Goal: Communication & Community: Answer question/provide support

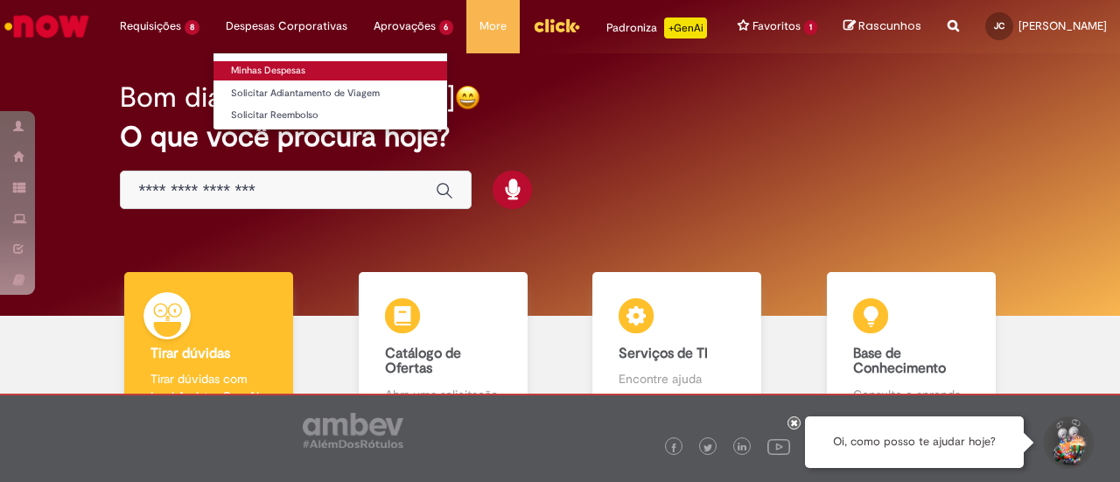
click at [259, 69] on link "Minhas Despesas" at bounding box center [331, 70] width 234 height 19
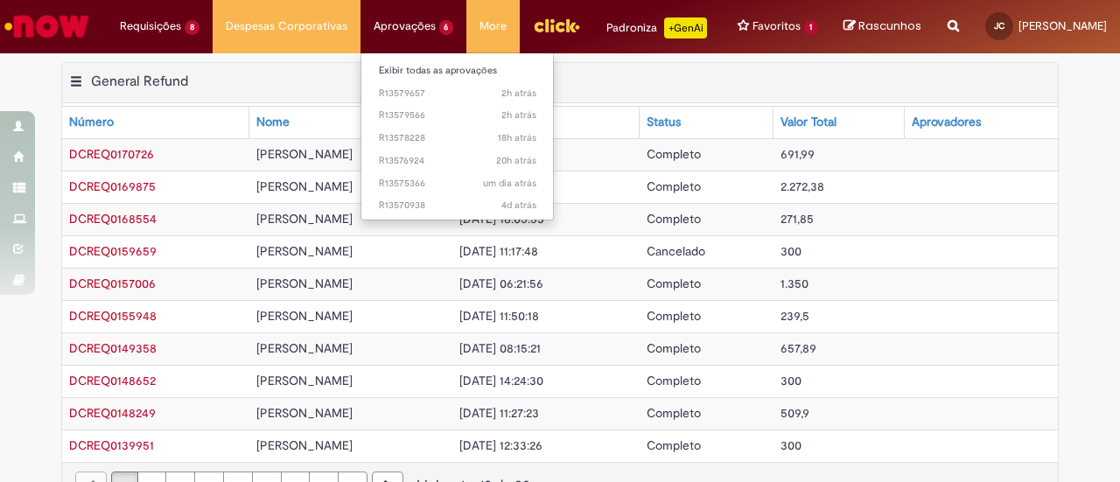
click at [393, 22] on li "Aprovações 6 Exibir todas as aprovações 2h atrás 2 horas atrás R13579657 2h atr…" at bounding box center [414, 26] width 107 height 53
click at [394, 28] on li "Aprovações 6 Exibir todas as aprovações 2h atrás 2 horas atrás R13579657 2h atr…" at bounding box center [414, 26] width 107 height 53
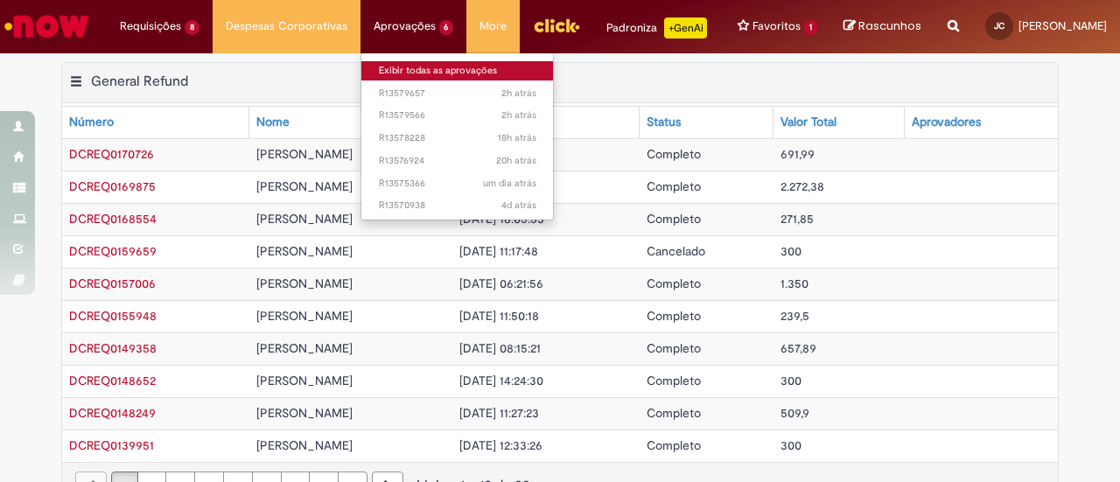
click at [403, 64] on link "Exibir todas as aprovações" at bounding box center [457, 70] width 193 height 19
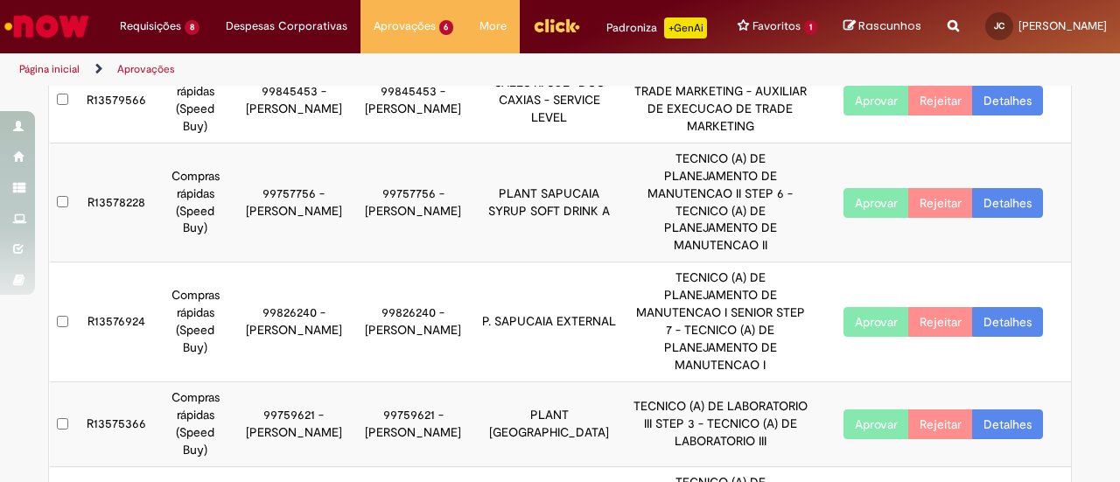
scroll to position [248, 0]
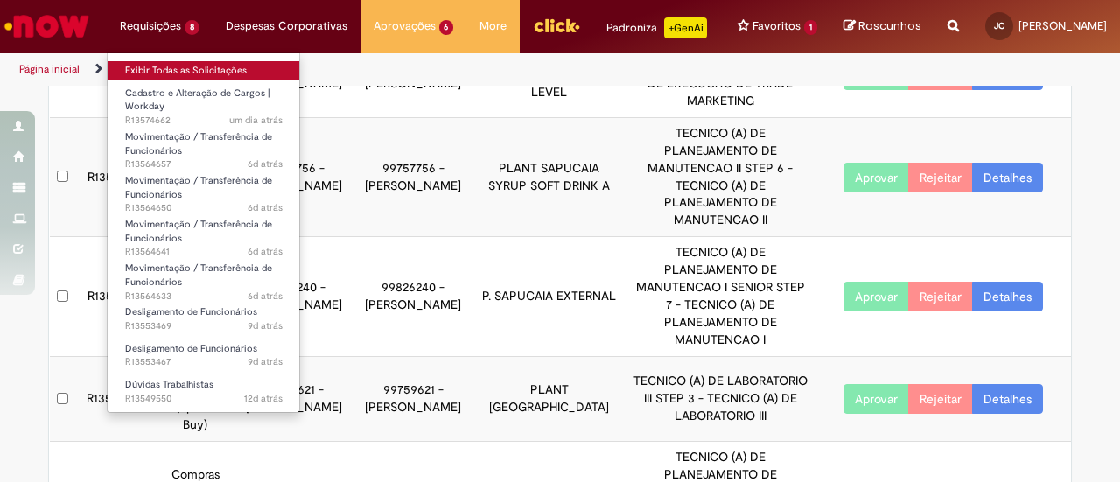
click at [158, 71] on link "Exibir Todas as Solicitações" at bounding box center [204, 70] width 193 height 19
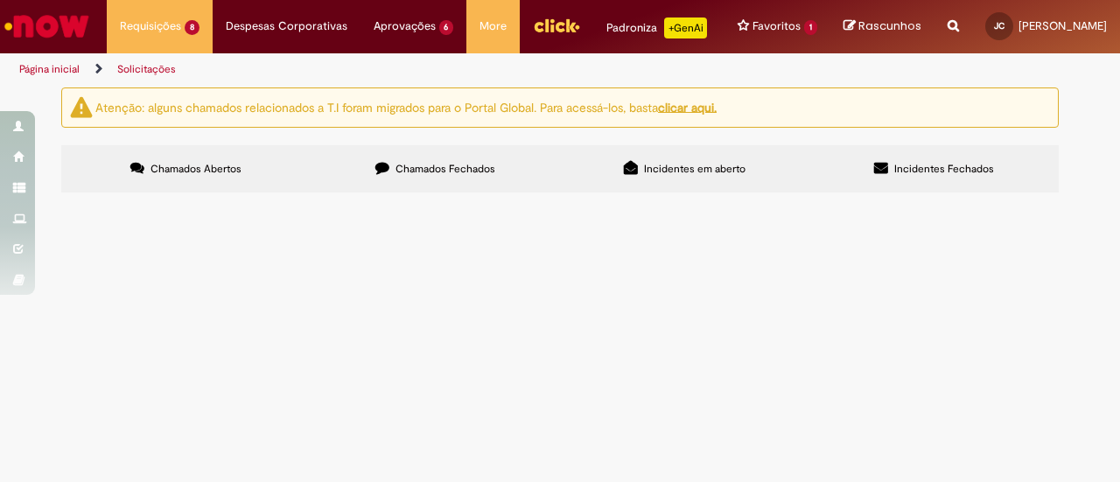
click at [0, 0] on span "Bom dia , preciso alterar o centro de custo de uma posição cfe abaixo: 91098491…" at bounding box center [0, 0] width 0 height 0
click at [0, 0] on span "Pendente Usuário" at bounding box center [0, 0] width 0 height 0
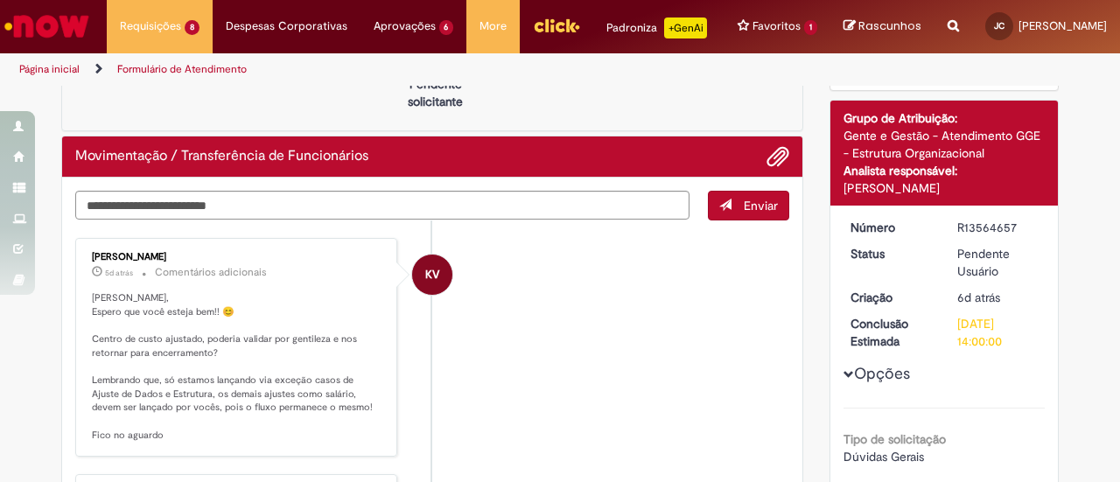
scroll to position [175, 0]
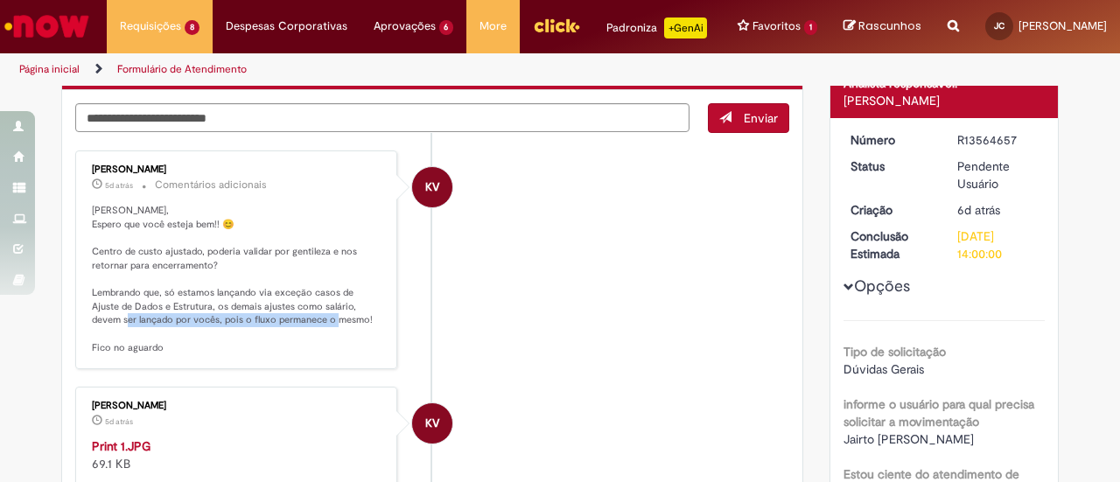
drag, startPoint x: 102, startPoint y: 333, endPoint x: 263, endPoint y: 340, distance: 160.3
click at [263, 340] on p "[PERSON_NAME], Espero que você esteja bem!! 😊 Centro de custo ajustado, poderia…" at bounding box center [237, 279] width 291 height 151
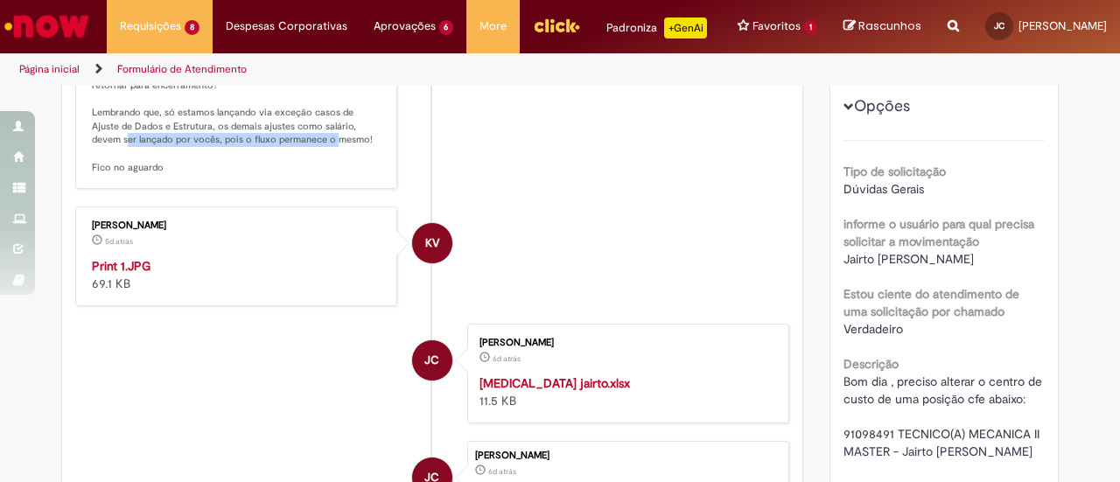
scroll to position [438, 0]
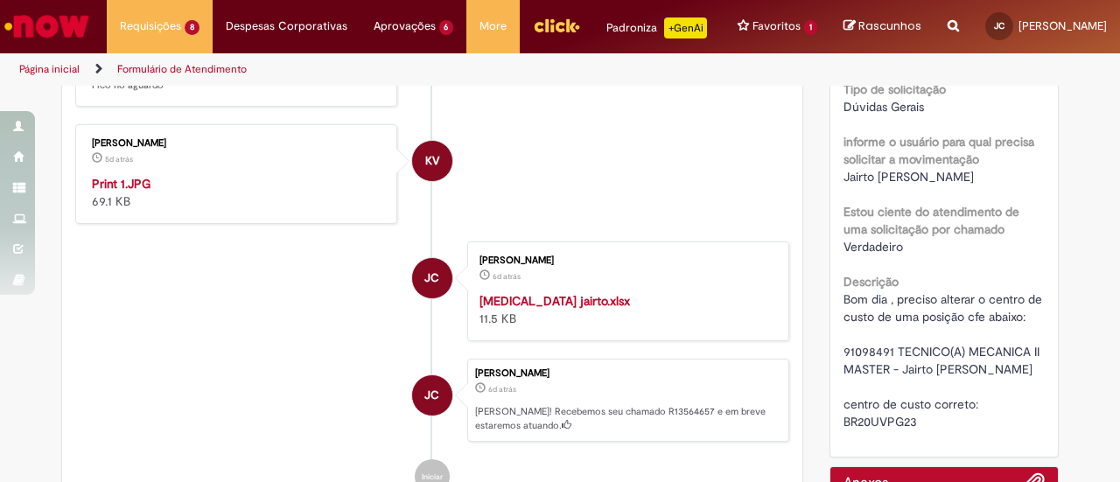
click at [254, 175] on img "Histórico de tíquete" at bounding box center [237, 175] width 291 height 0
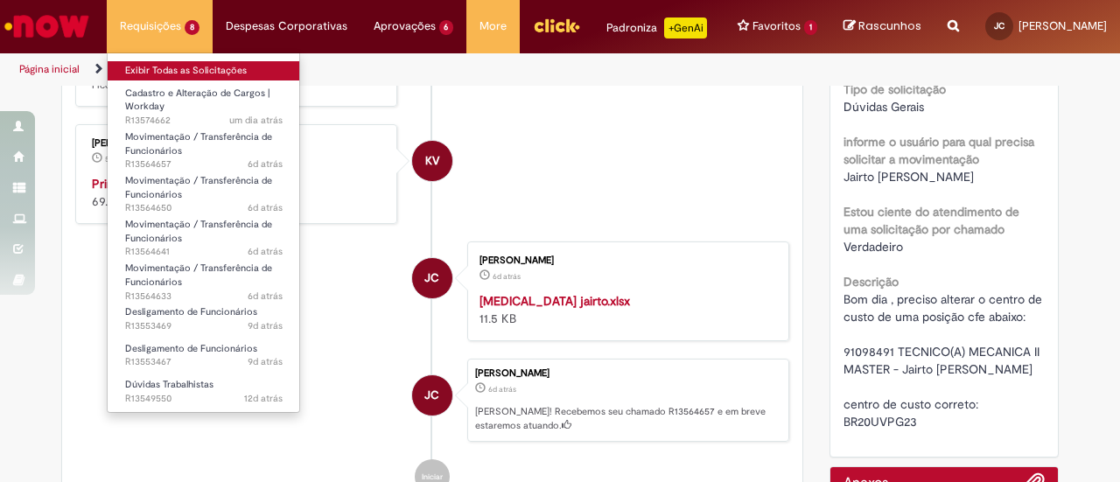
click at [146, 70] on link "Exibir Todas as Solicitações" at bounding box center [204, 70] width 193 height 19
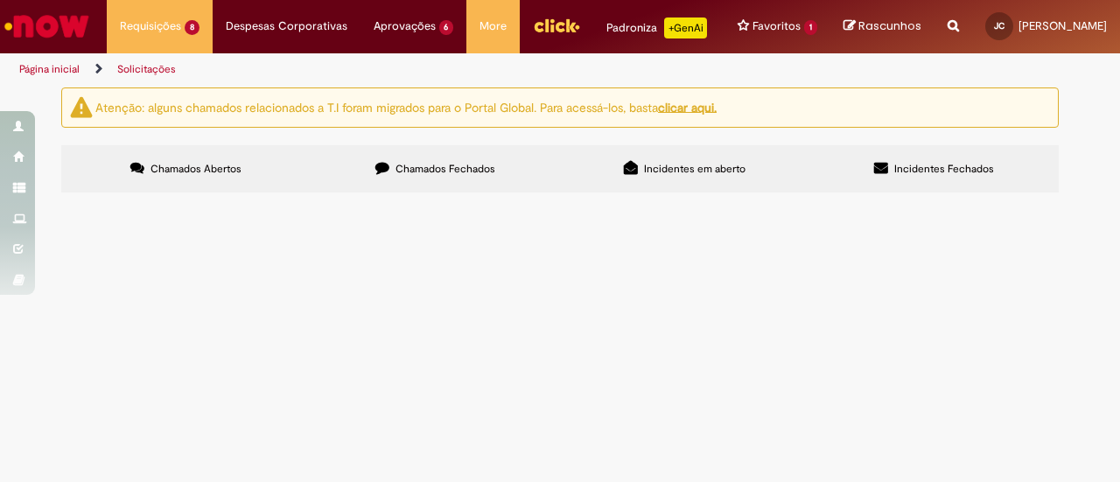
scroll to position [175, 0]
click at [0, 0] on span "Aberto" at bounding box center [0, 0] width 0 height 0
click at [0, 0] on span "Bom dia , solicito alteração de cargos e família de cargo cfe arquivo dexpara c…" at bounding box center [0, 0] width 0 height 0
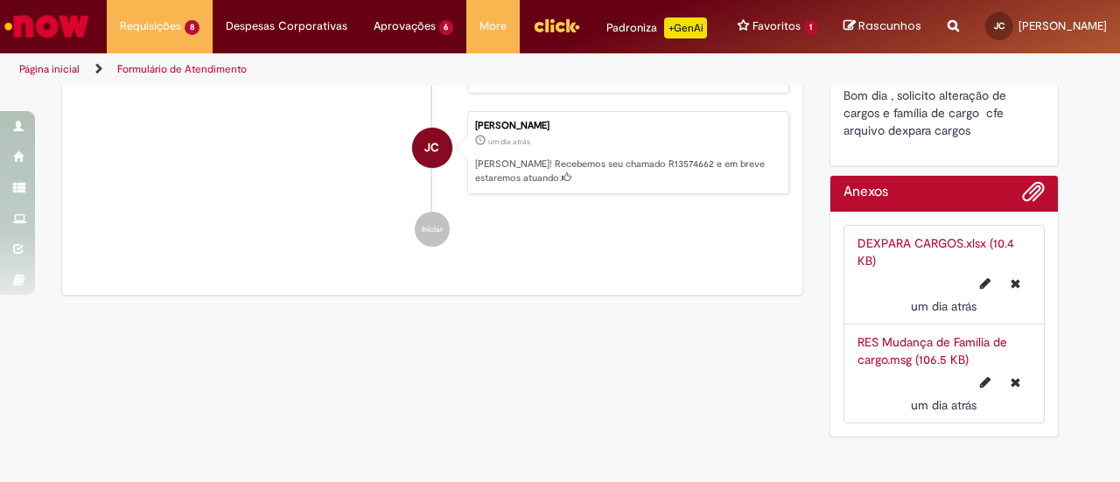
scroll to position [426, 0]
click at [892, 242] on link "DEXPARA CARGOS.xlsx (10.4 KB)" at bounding box center [936, 251] width 157 height 33
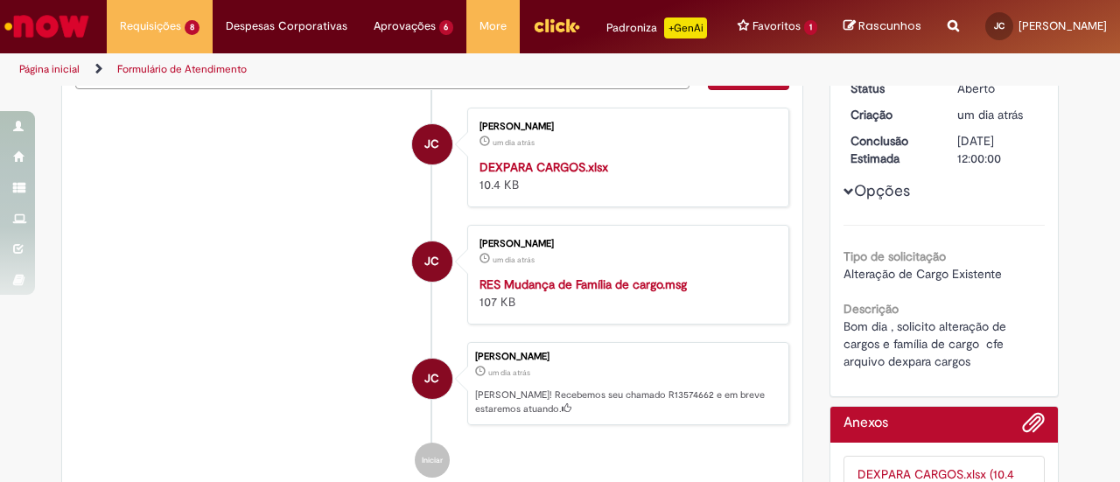
scroll to position [350, 0]
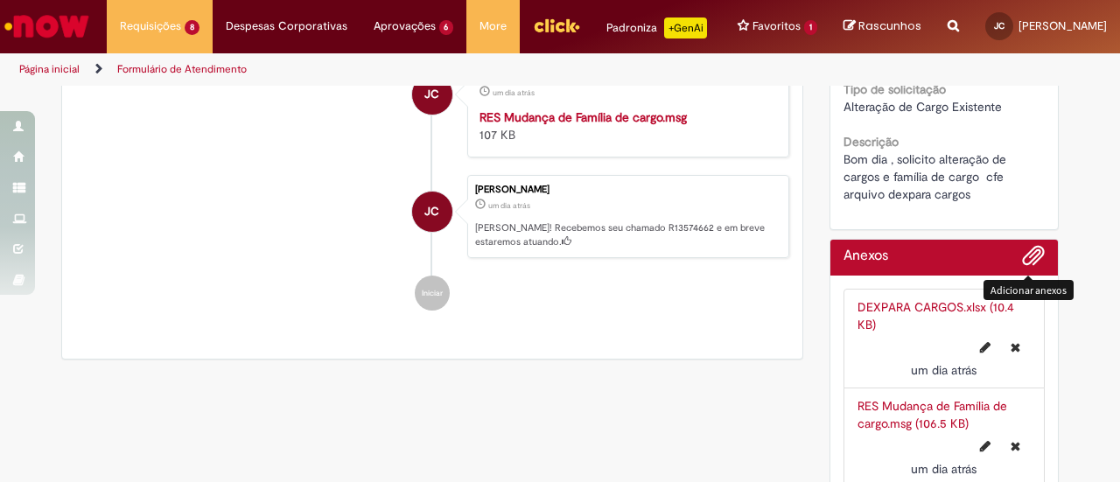
click at [1025, 267] on span "Adicionar anexos" at bounding box center [1033, 256] width 21 height 21
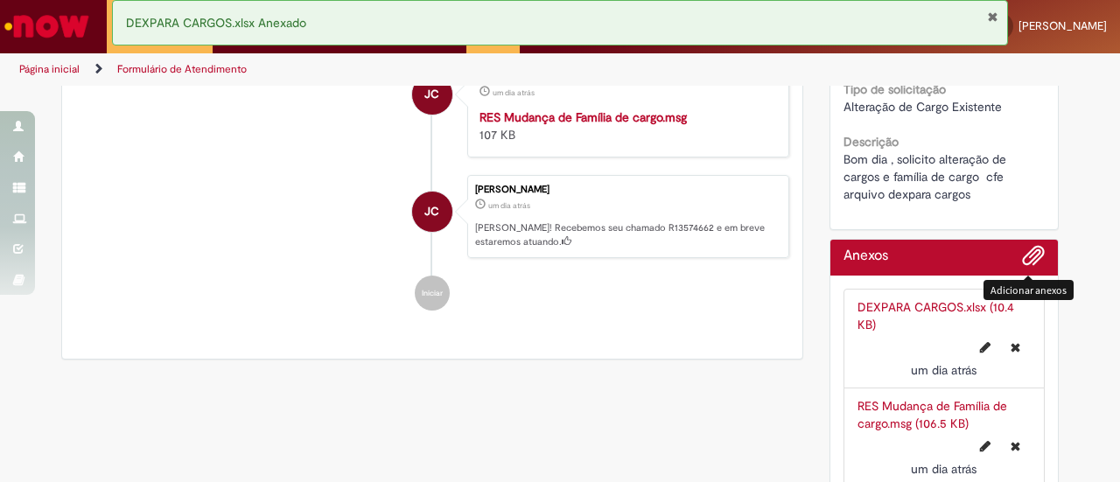
scroll to position [426, 0]
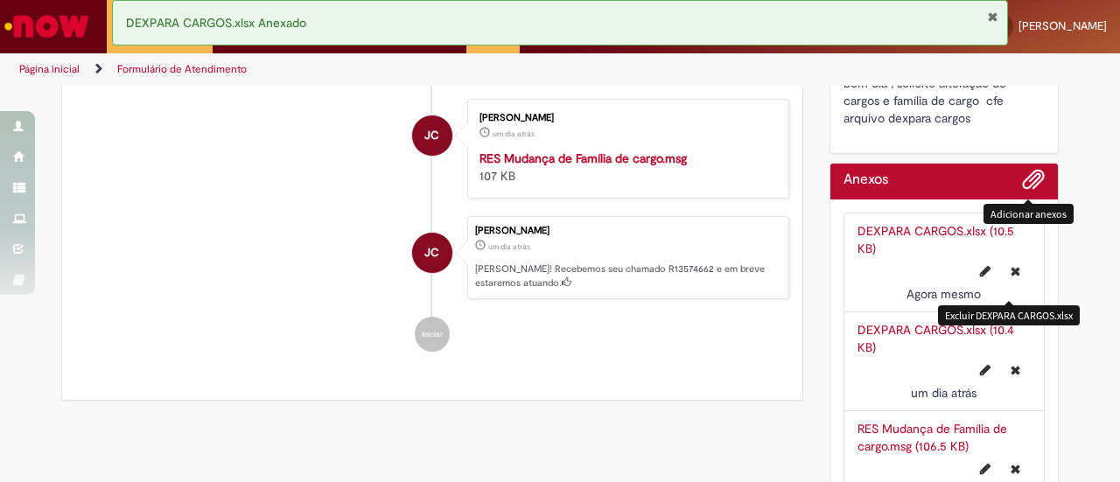
click at [1011, 277] on icon "Excluir DEXPARA CARGOS.xlsx" at bounding box center [1016, 271] width 10 height 12
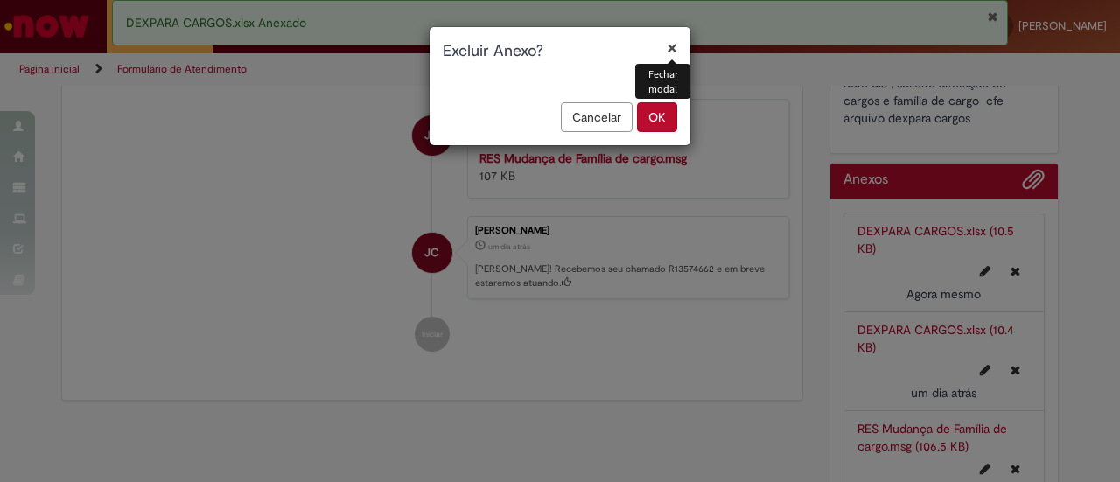
drag, startPoint x: 651, startPoint y: 116, endPoint x: 710, endPoint y: 151, distance: 68.3
click at [652, 116] on button "OK" at bounding box center [657, 117] width 40 height 30
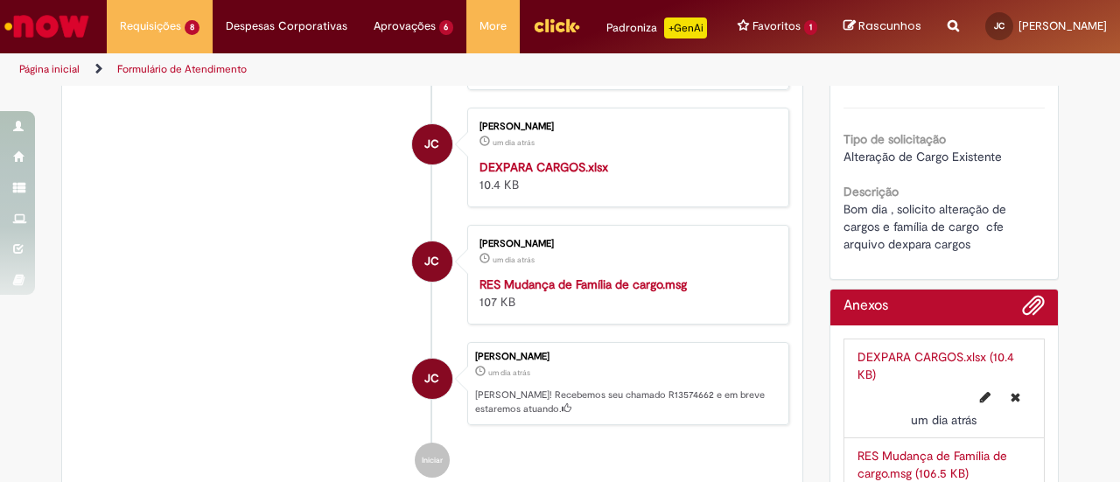
scroll to position [339, 0]
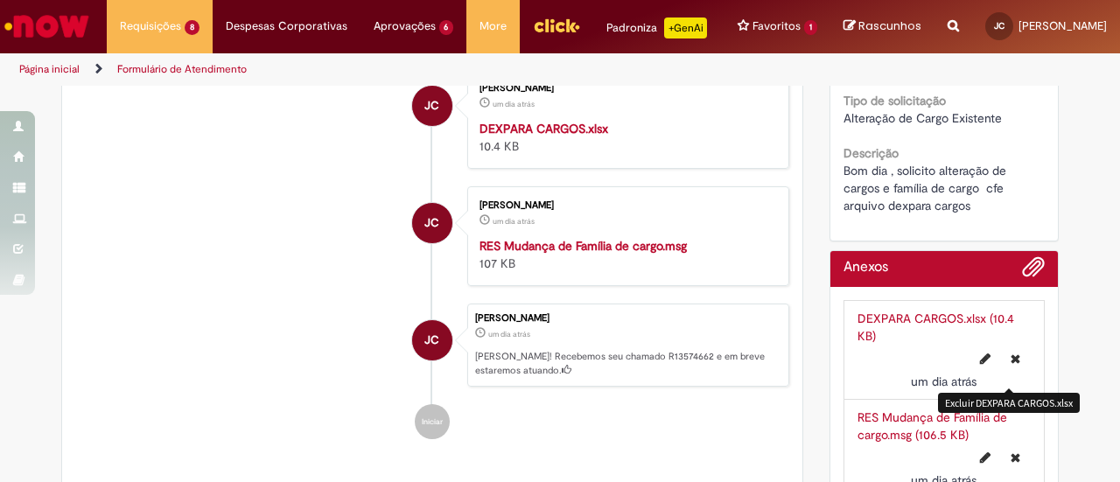
click at [1012, 365] on icon "Excluir DEXPARA CARGOS.xlsx" at bounding box center [1016, 359] width 10 height 12
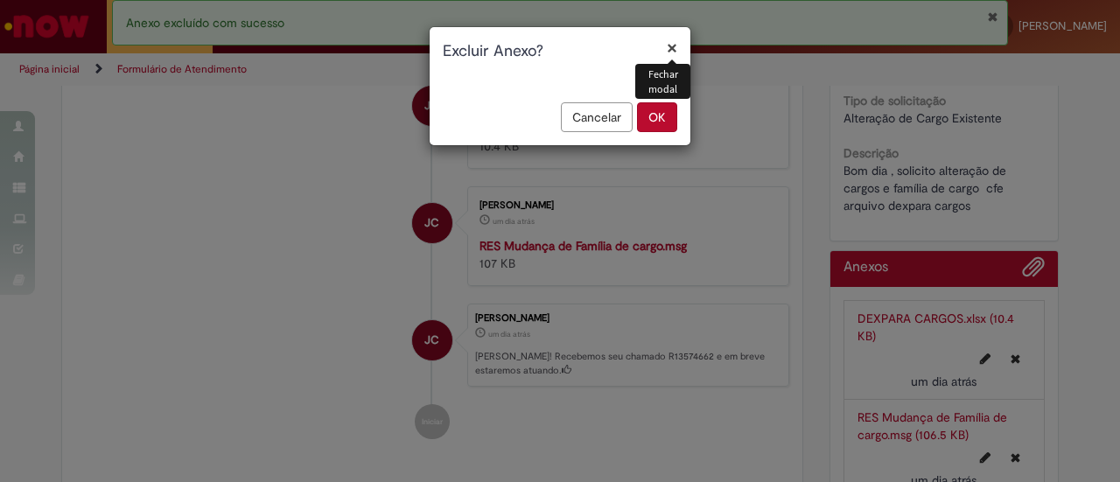
click at [1075, 331] on div "× Fechar modal Excluir Anexo? Cancelar OK" at bounding box center [560, 241] width 1120 height 482
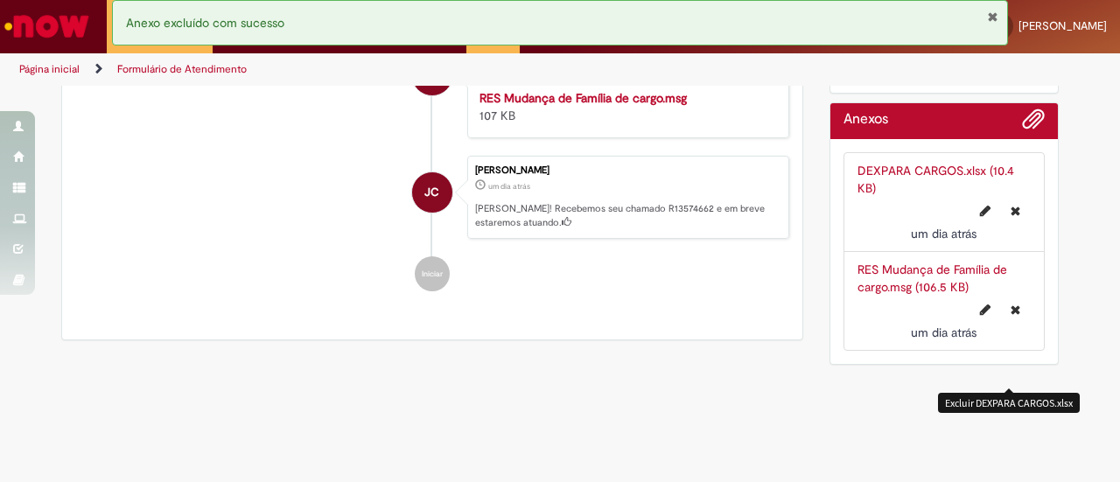
scroll to position [514, 0]
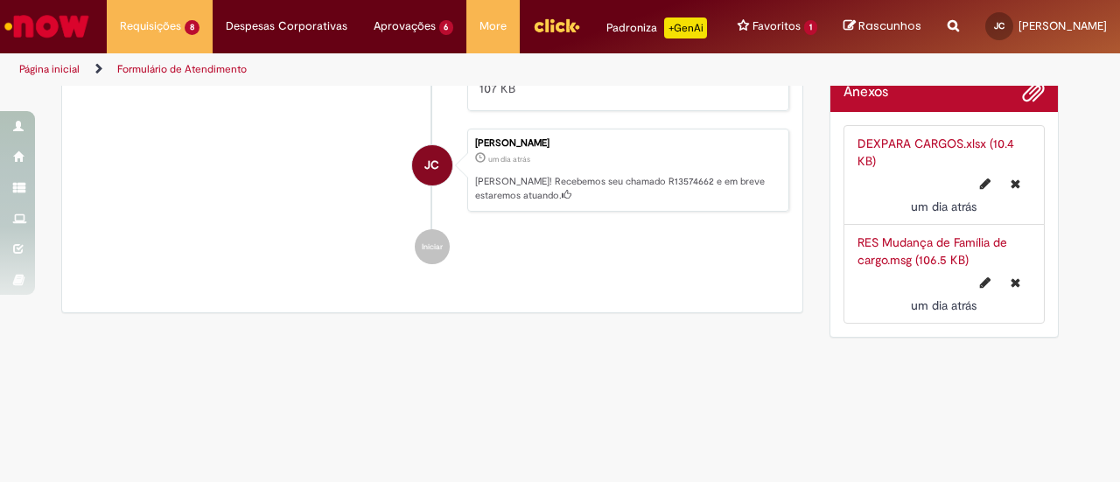
click at [777, 361] on section "Formulário de Atendimento Verificar Código de Barras Aguardando Aprovação Aguar…" at bounding box center [560, 284] width 1120 height 396
click at [1011, 190] on icon "Excluir DEXPARA CARGOS.xlsx" at bounding box center [1016, 184] width 10 height 12
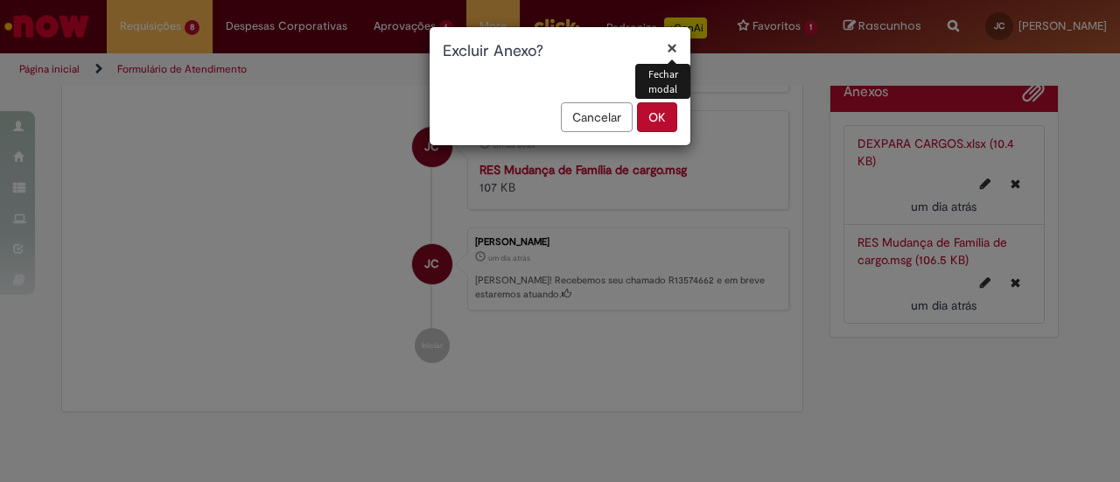
click at [655, 120] on button "OK" at bounding box center [657, 117] width 40 height 30
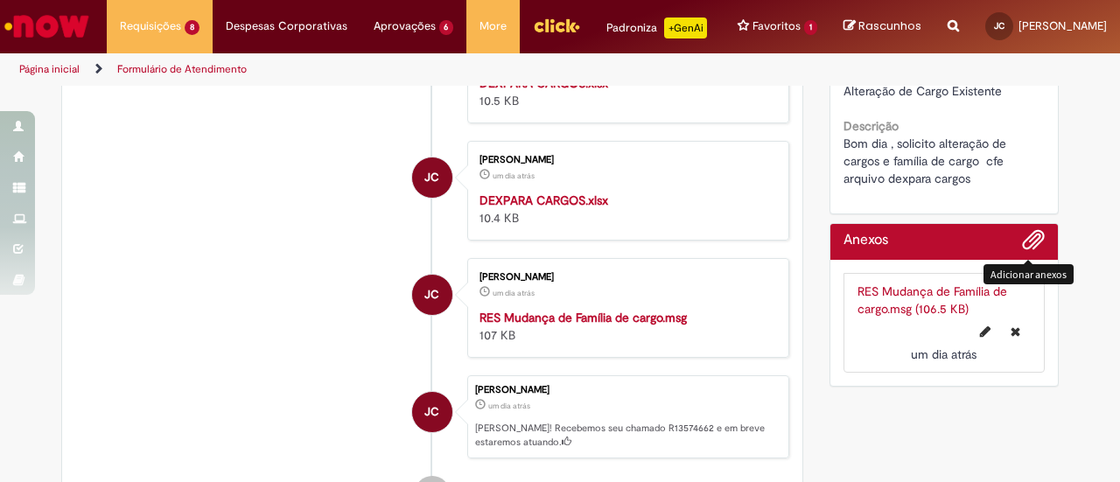
scroll to position [332, 0]
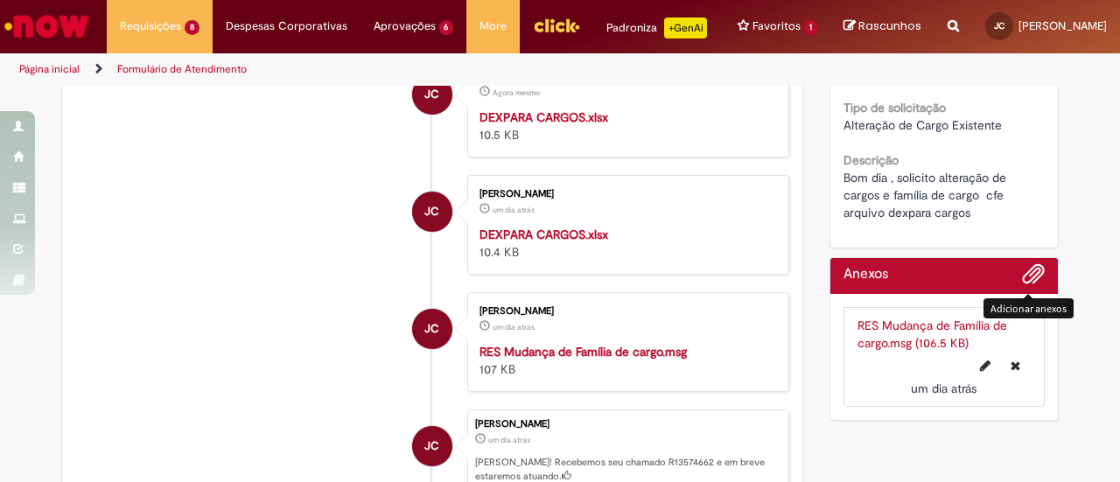
click at [1026, 285] on span "Adicionar anexos" at bounding box center [1033, 274] width 21 height 21
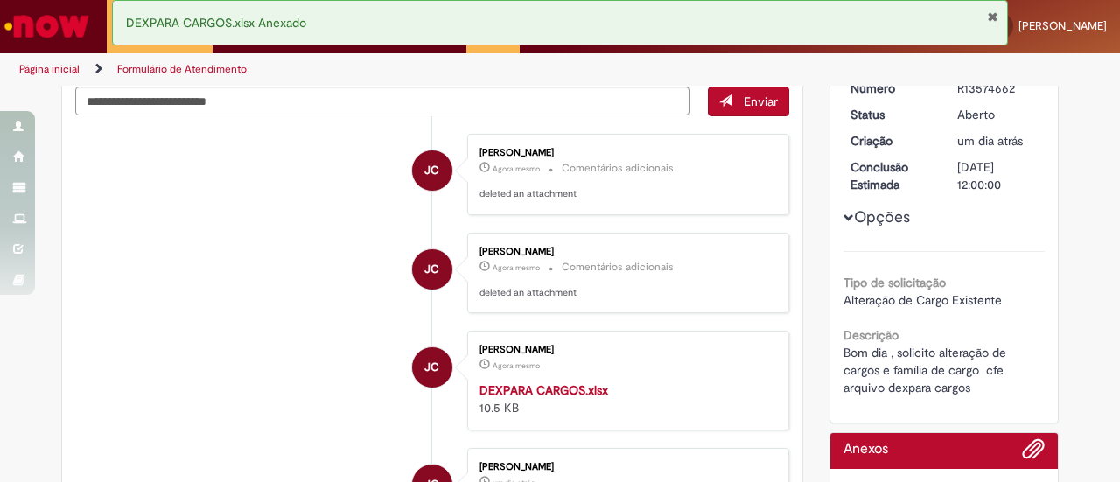
scroll to position [0, 0]
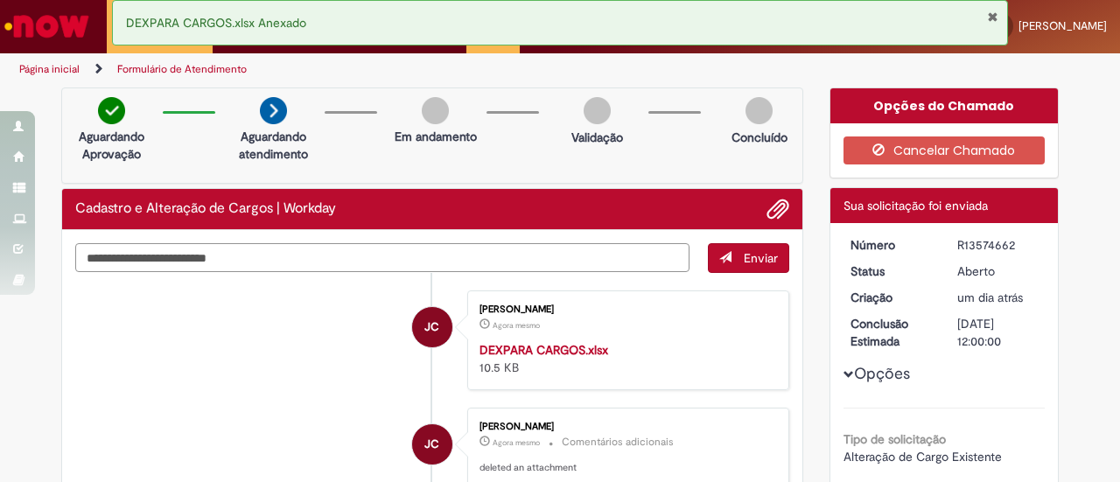
click at [201, 266] on textarea "Digite sua mensagem aqui..." at bounding box center [382, 257] width 614 height 29
click at [212, 272] on textarea "Digite sua mensagem aqui..." at bounding box center [382, 257] width 614 height 29
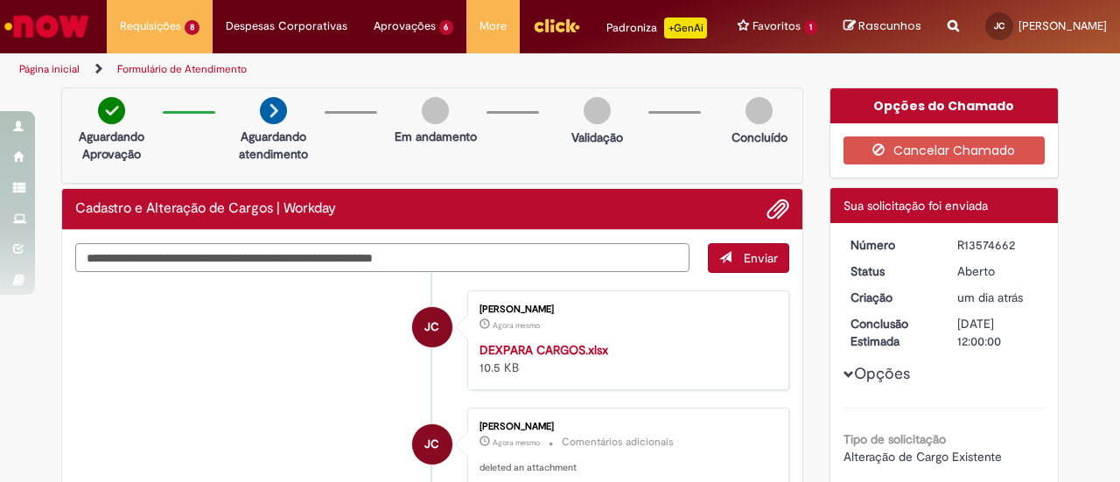
type textarea "**********"
click at [744, 261] on button "Enviar" at bounding box center [748, 258] width 81 height 30
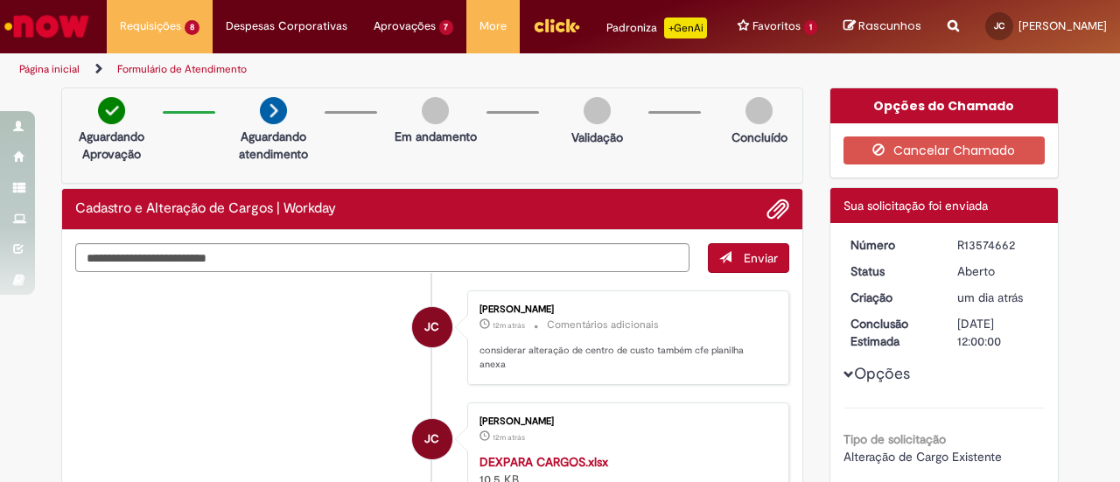
click at [273, 325] on li "JC [PERSON_NAME] 12m atrás 12 minutos atrás Comentários adicionais considerar a…" at bounding box center [432, 338] width 714 height 95
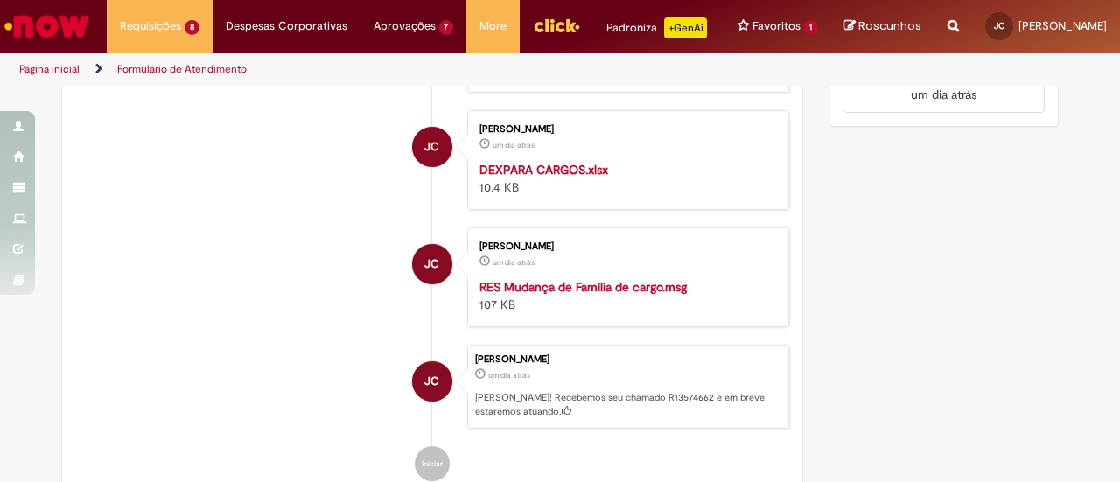
scroll to position [950, 0]
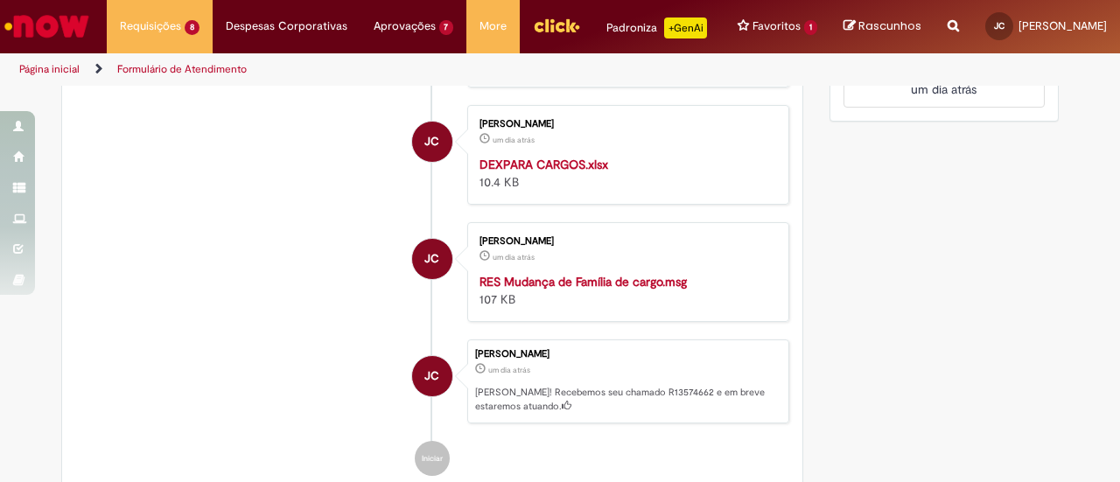
scroll to position [688, 0]
